Goal: Task Accomplishment & Management: Use online tool/utility

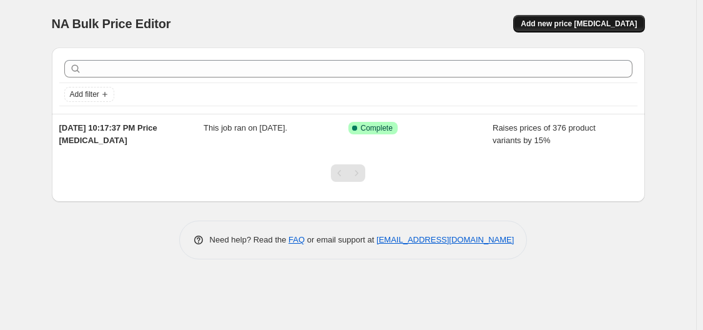
click at [601, 23] on span "Add new price [MEDICAL_DATA]" at bounding box center [579, 24] width 116 height 10
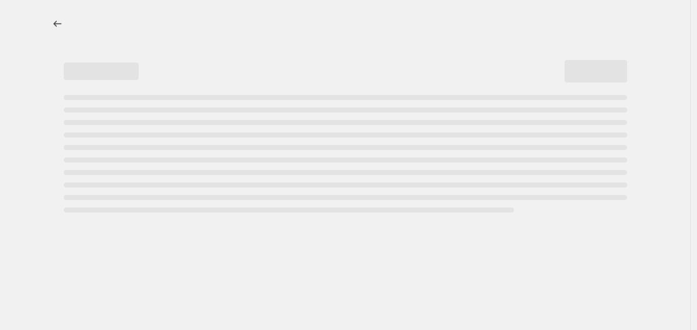
select select "percentage"
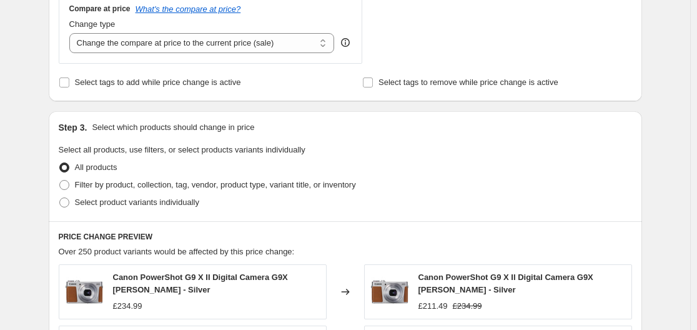
scroll to position [562, 0]
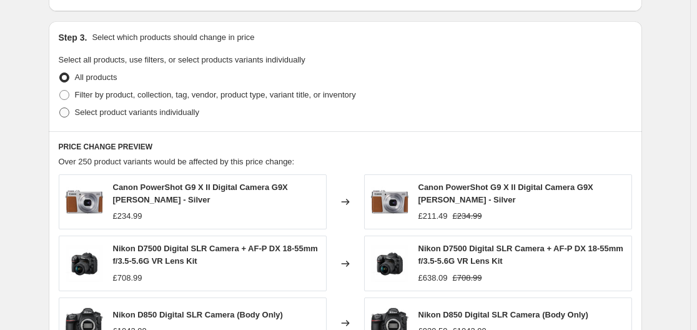
click at [126, 114] on span "Select product variants individually" at bounding box center [137, 111] width 124 height 9
click at [60, 108] on input "Select product variants individually" at bounding box center [59, 107] width 1 height 1
radio input "true"
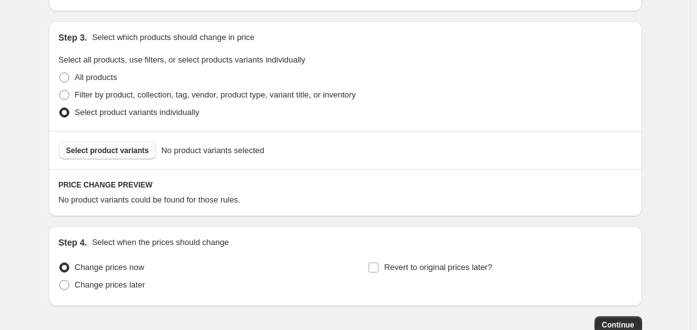
click at [133, 149] on span "Select product variants" at bounding box center [107, 151] width 83 height 10
click at [109, 97] on span "Filter by product, collection, tag, vendor, product type, variant title, or inv…" at bounding box center [215, 94] width 281 height 9
click at [60, 91] on input "Filter by product, collection, tag, vendor, product type, variant title, or inv…" at bounding box center [59, 90] width 1 height 1
radio input "true"
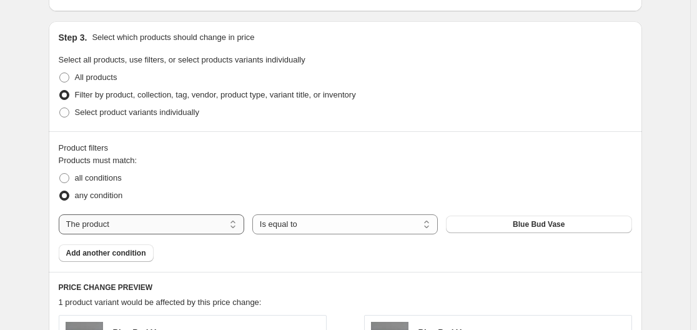
click at [131, 223] on select "The product The product's collection The product's tag The product's vendor The…" at bounding box center [151, 224] width 185 height 20
select select "vendor"
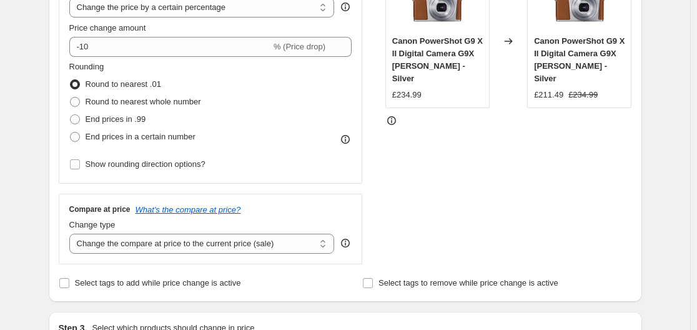
scroll to position [250, 0]
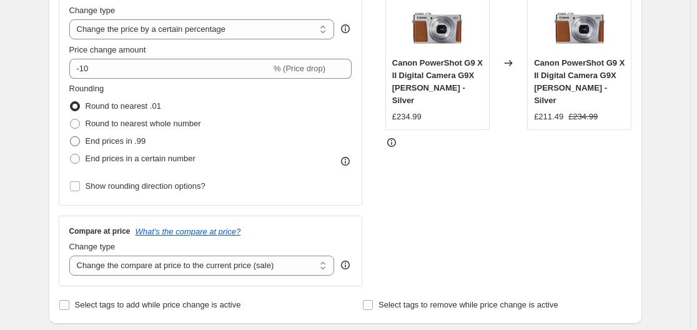
click at [74, 142] on span at bounding box center [75, 141] width 10 height 10
click at [71, 137] on input "End prices in .99" at bounding box center [70, 136] width 1 height 1
radio input "true"
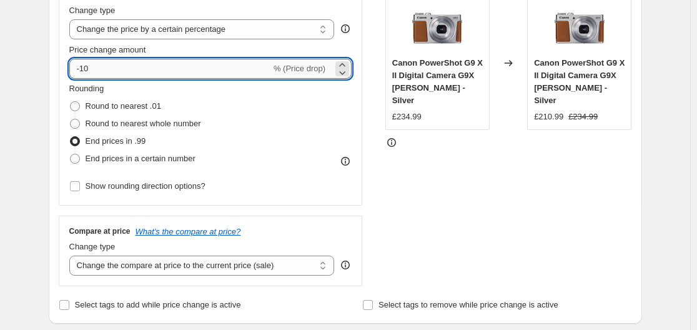
click at [121, 71] on input "-10" at bounding box center [170, 69] width 202 height 20
type input "-1"
type input "-27"
click at [268, 261] on select "Change the compare at price to the current price (sale) Change the compare at p…" at bounding box center [201, 265] width 265 height 20
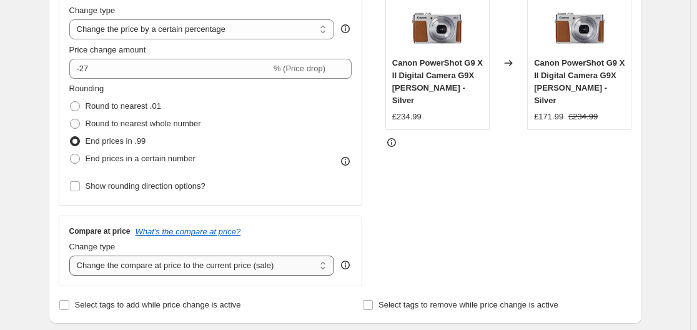
select select "remove"
click at [72, 255] on select "Change the compare at price to the current price (sale) Change the compare at p…" at bounding box center [201, 265] width 265 height 20
click at [52, 186] on div "Step 2. Select how the prices should change Use bulk price change rules Set pro…" at bounding box center [345, 104] width 593 height 438
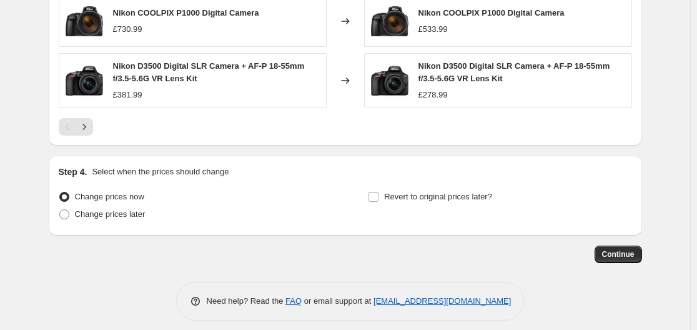
scroll to position [1071, 0]
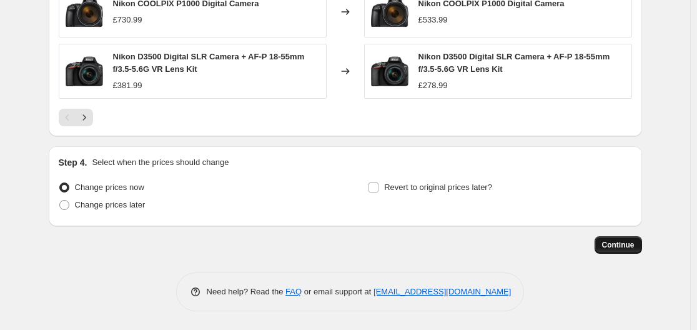
click at [629, 248] on span "Continue" at bounding box center [618, 245] width 32 height 10
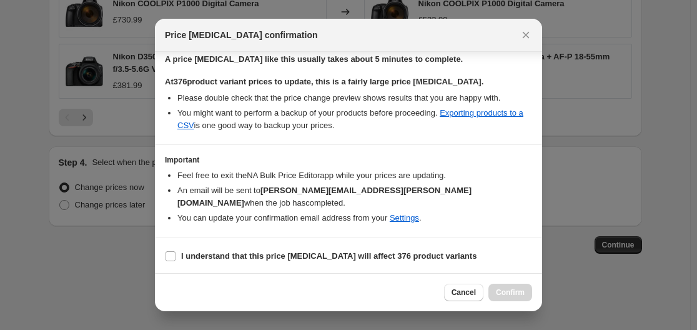
scroll to position [200, 0]
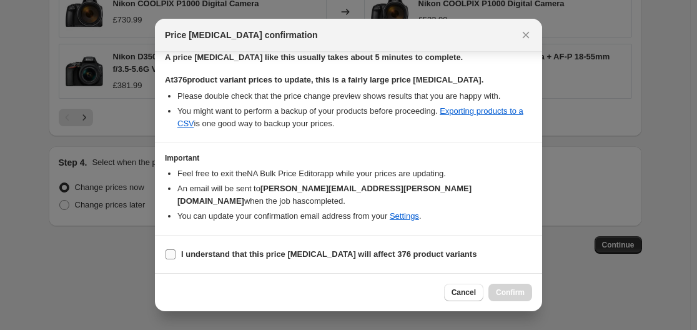
click at [204, 253] on b "I understand that this price [MEDICAL_DATA] will affect 376 product variants" at bounding box center [328, 253] width 295 height 9
click at [176, 253] on input "I understand that this price [MEDICAL_DATA] will affect 376 product variants" at bounding box center [171, 254] width 10 height 10
checkbox input "true"
click at [497, 289] on span "Confirm" at bounding box center [510, 292] width 29 height 10
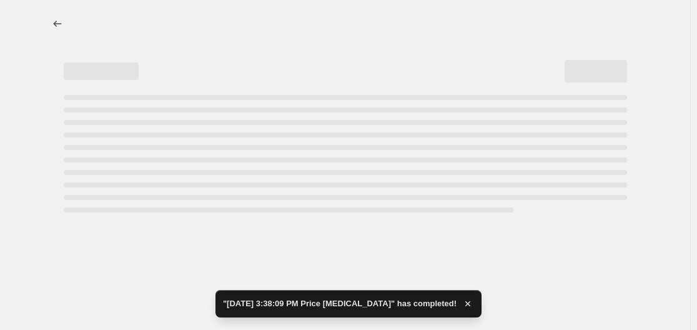
select select "percentage"
select select "remove"
select select "vendor"
